Goal: Transaction & Acquisition: Purchase product/service

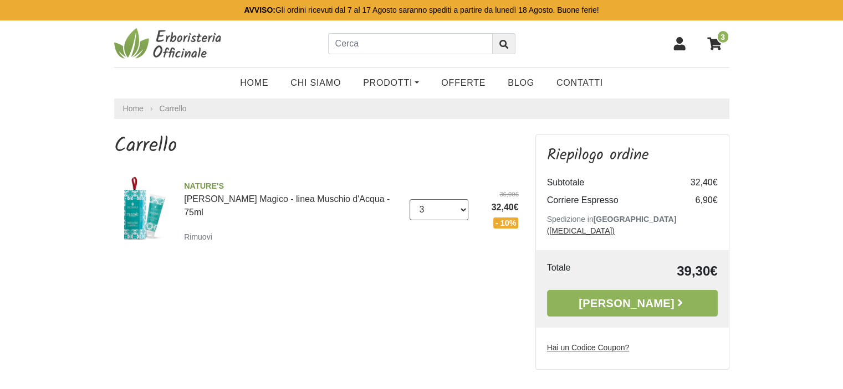
click at [463, 201] on select "0 (Rimuovi) 1 2 3" at bounding box center [438, 209] width 59 height 21
select select "1"
click at [409, 199] on select "0 (Rimuovi) 1 2 3" at bounding box center [438, 209] width 59 height 21
click at [561, 290] on link "[PERSON_NAME]" at bounding box center [632, 303] width 171 height 27
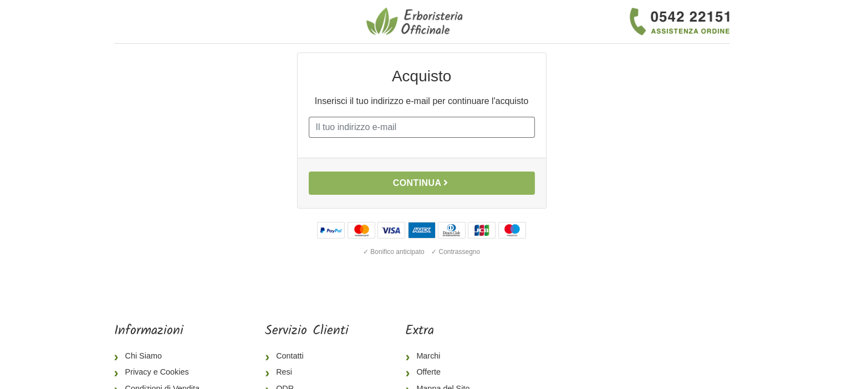
click at [417, 130] on input "E-mail" at bounding box center [422, 127] width 226 height 21
type input "tadpa66@gmail.com"
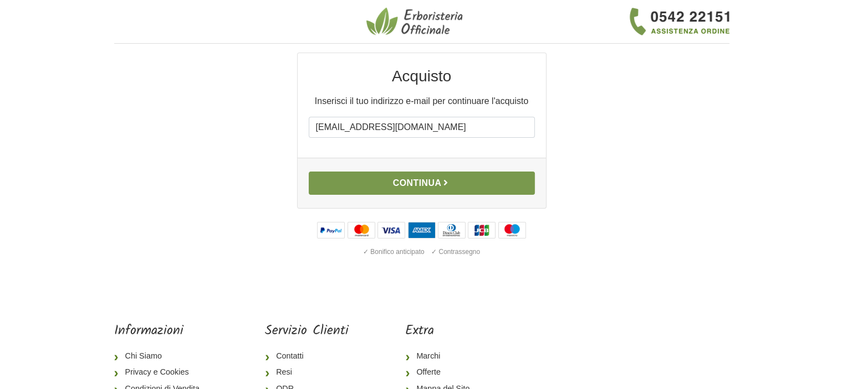
click at [413, 182] on button "Continua" at bounding box center [422, 183] width 226 height 23
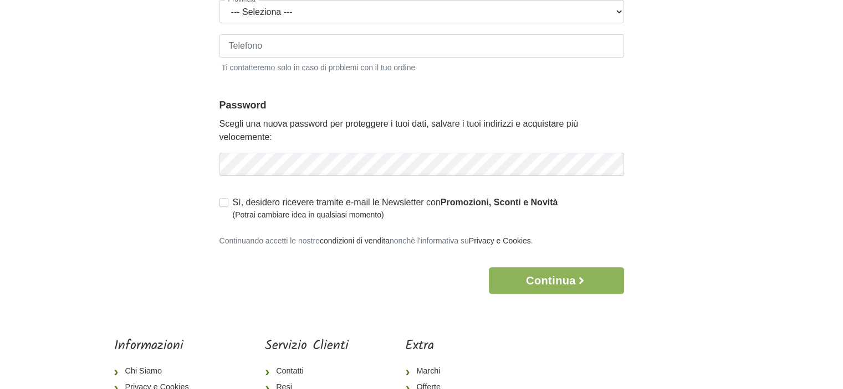
scroll to position [432, 0]
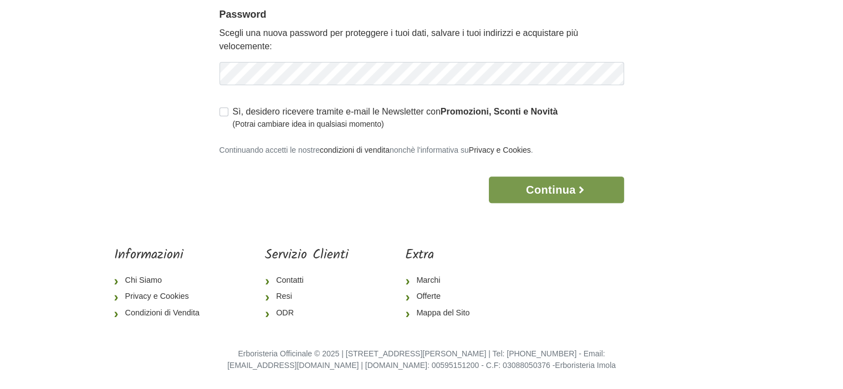
click at [554, 191] on button "Continua" at bounding box center [556, 190] width 135 height 27
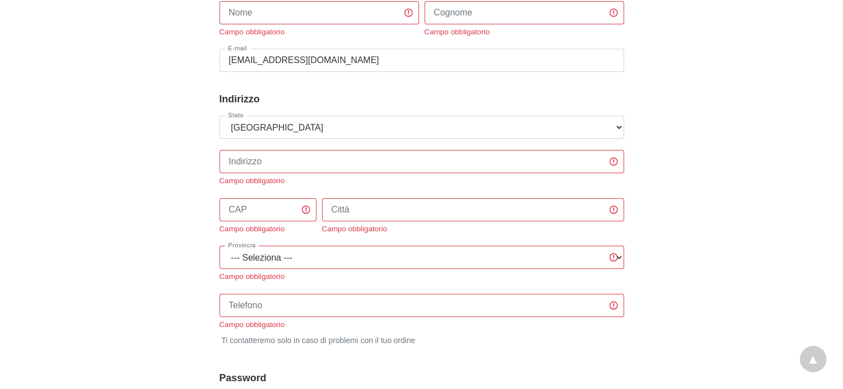
scroll to position [127, 0]
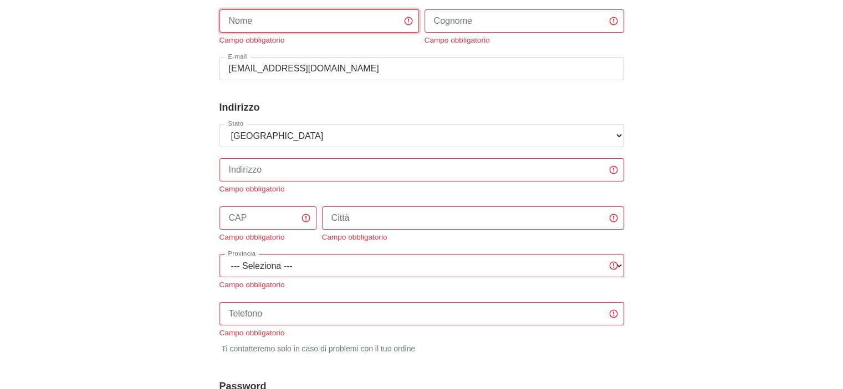
click at [258, 19] on input "Nome" at bounding box center [318, 20] width 199 height 23
type input "Paola"
type input "Taddei"
type input "3713046356"
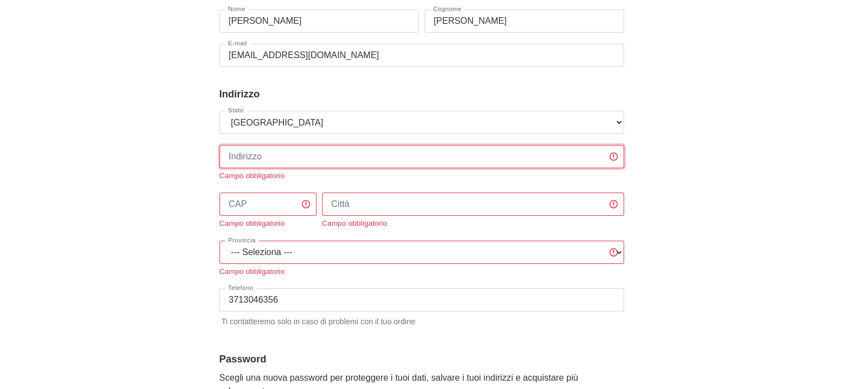
click at [538, 163] on input "Indirizzo" at bounding box center [421, 156] width 404 height 23
type input "Via Montegrappa, 56"
type input "46010"
type input "Canicossa"
select select "3892"
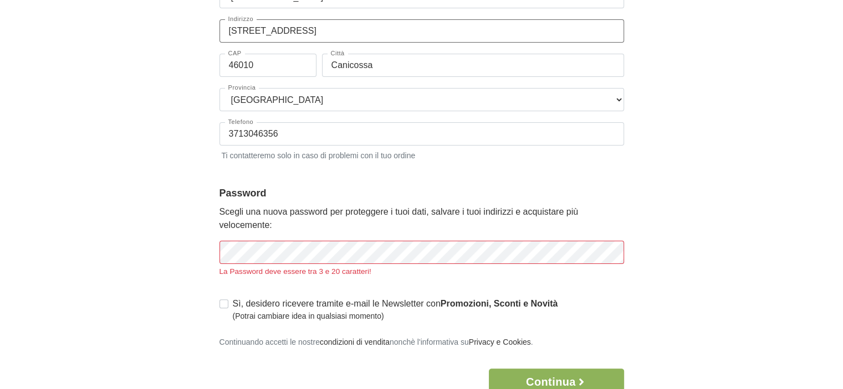
scroll to position [312, 0]
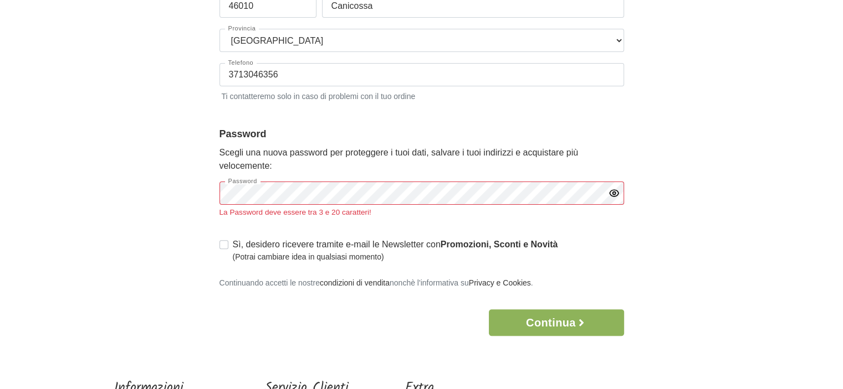
click at [219, 242] on div "Sì, desidero ricevere tramite e-mail le Newsletter con Promozioni, Sconti e Nov…" at bounding box center [421, 250] width 404 height 25
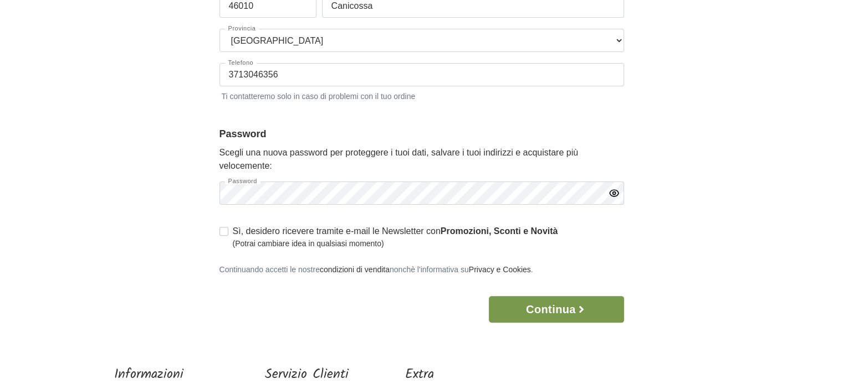
click at [521, 308] on button "Continua" at bounding box center [556, 309] width 135 height 27
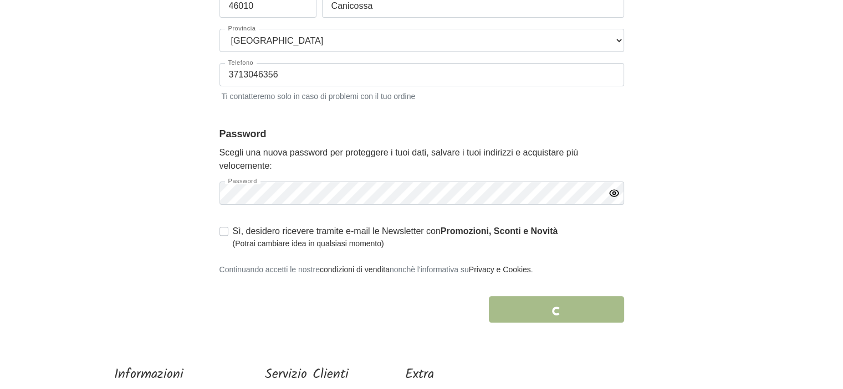
scroll to position [374, 0]
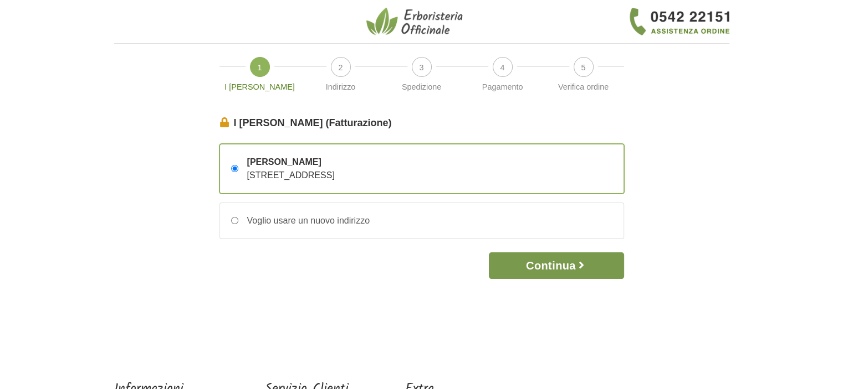
click at [519, 273] on button "Continua" at bounding box center [556, 266] width 135 height 27
click at [511, 266] on button "Continua" at bounding box center [556, 266] width 135 height 27
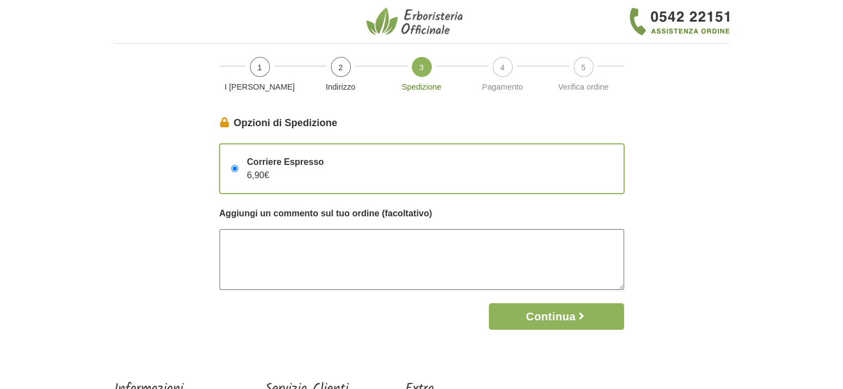
click at [507, 269] on textarea at bounding box center [421, 259] width 404 height 61
click at [523, 312] on button "Continua" at bounding box center [556, 317] width 135 height 27
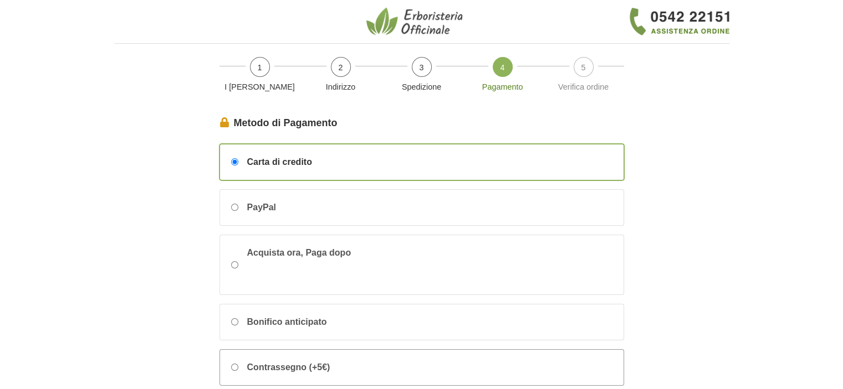
click at [233, 364] on input "Contrassegno (+5€)" at bounding box center [234, 367] width 7 height 7
radio input "true"
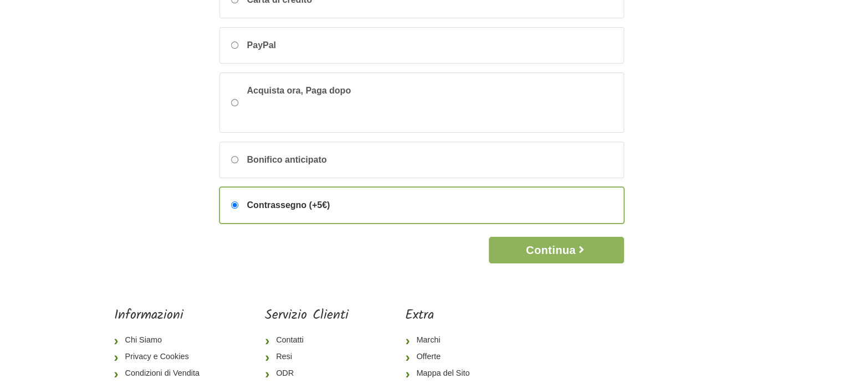
scroll to position [184, 0]
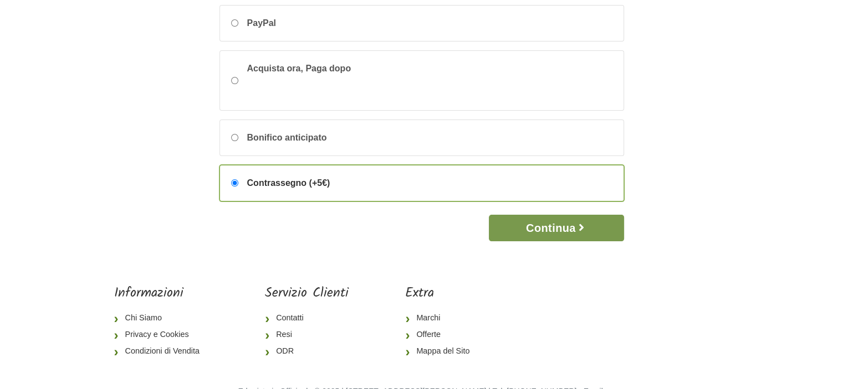
click at [552, 222] on button "Continua" at bounding box center [556, 228] width 135 height 27
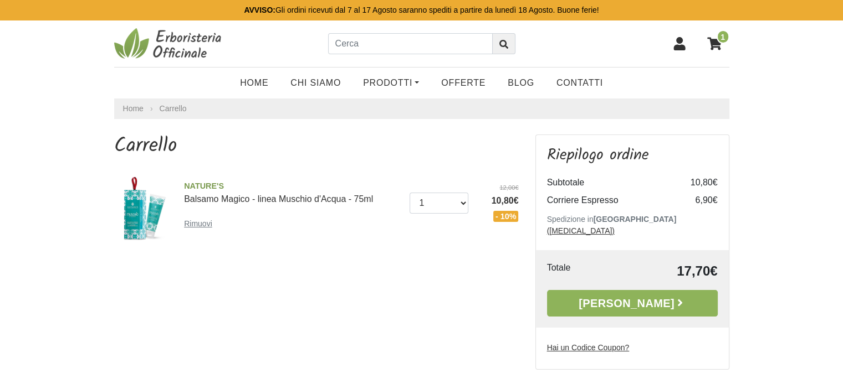
click at [192, 219] on small "Rimuovi" at bounding box center [198, 223] width 28 height 9
